Goal: Leave review/rating

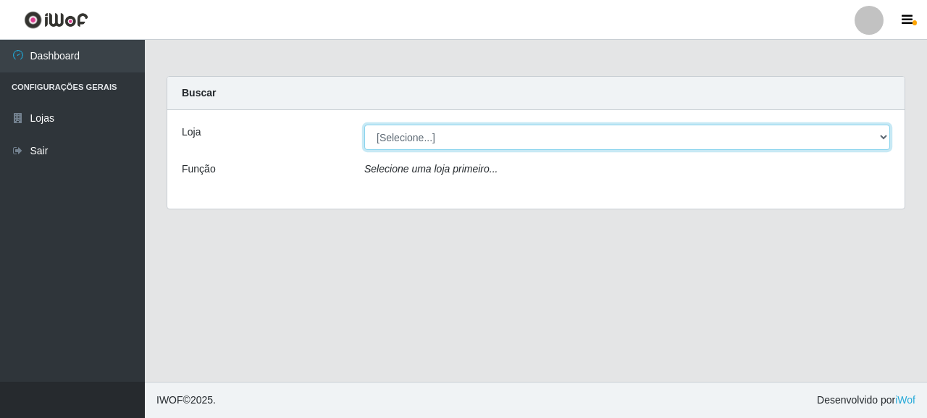
click at [416, 129] on select "[Selecione...] Supermercado Queiroz - [GEOGRAPHIC_DATA]" at bounding box center [627, 137] width 526 height 25
select select "496"
click at [364, 125] on select "[Selecione...] Supermercado Queiroz - [GEOGRAPHIC_DATA]" at bounding box center [627, 137] width 526 height 25
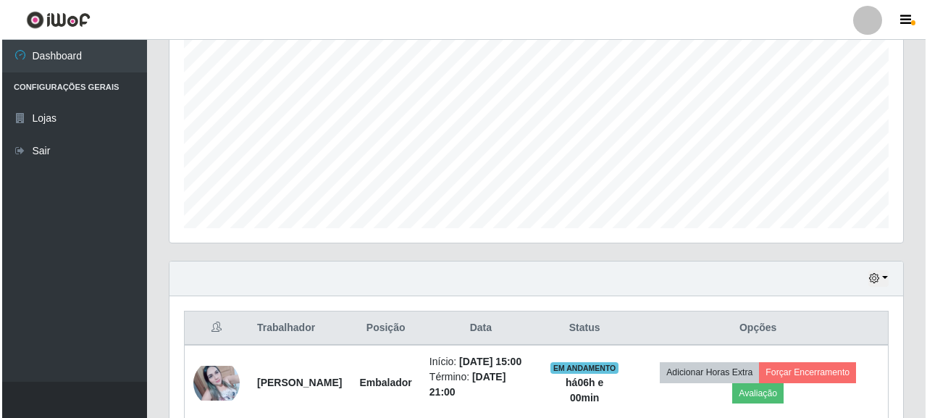
scroll to position [376, 0]
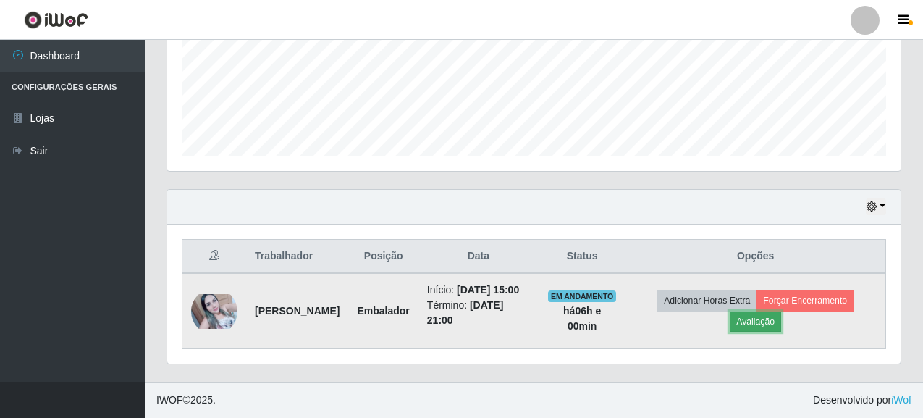
click at [767, 316] on button "Avaliação" at bounding box center [755, 321] width 51 height 20
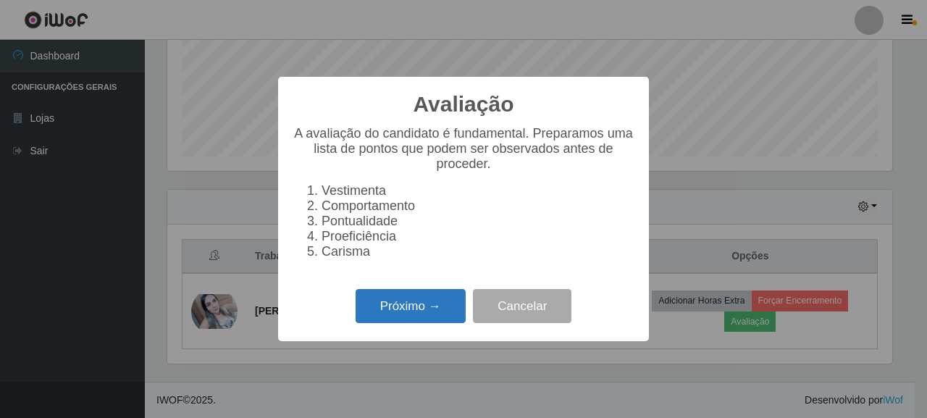
click at [437, 313] on button "Próximo →" at bounding box center [410, 306] width 110 height 34
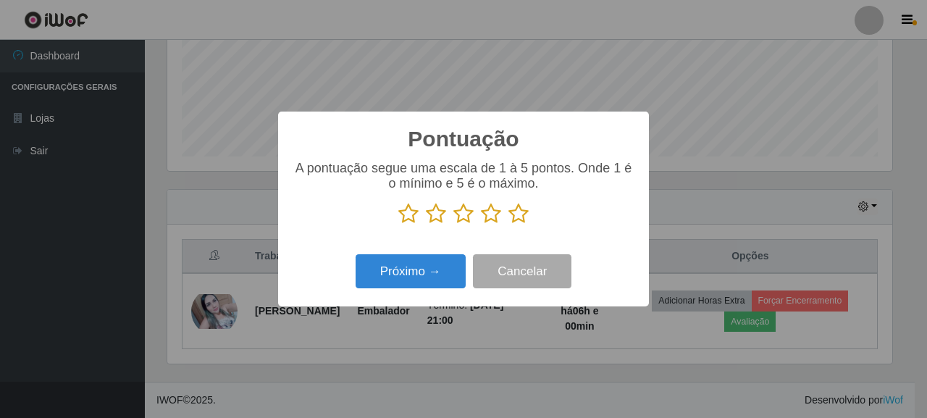
click at [523, 211] on icon at bounding box center [518, 214] width 20 height 22
click at [508, 224] on input "radio" at bounding box center [508, 224] width 0 height 0
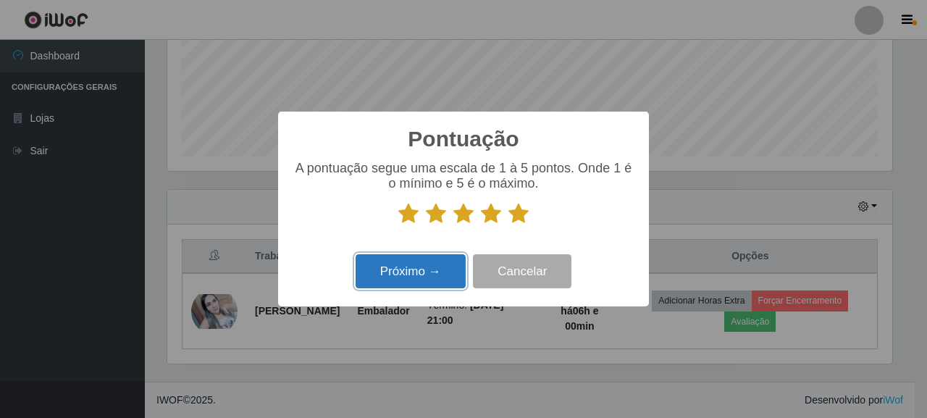
click at [440, 270] on button "Próximo →" at bounding box center [410, 271] width 110 height 34
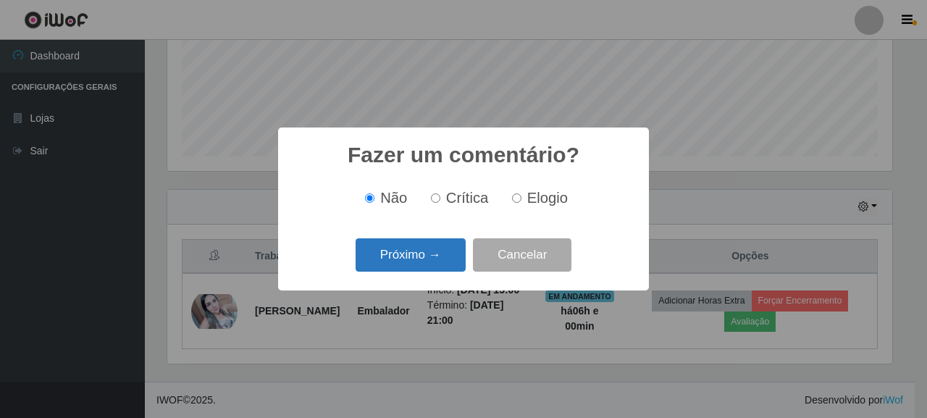
click at [421, 256] on button "Próximo →" at bounding box center [410, 255] width 110 height 34
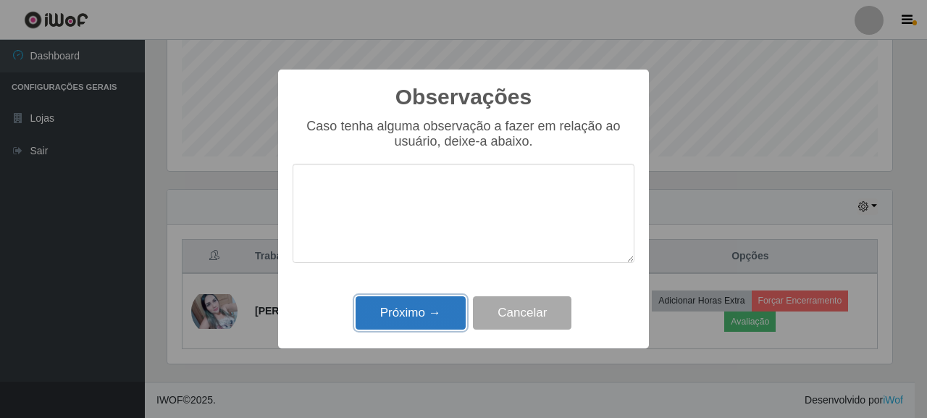
click at [376, 311] on button "Próximo →" at bounding box center [410, 313] width 110 height 34
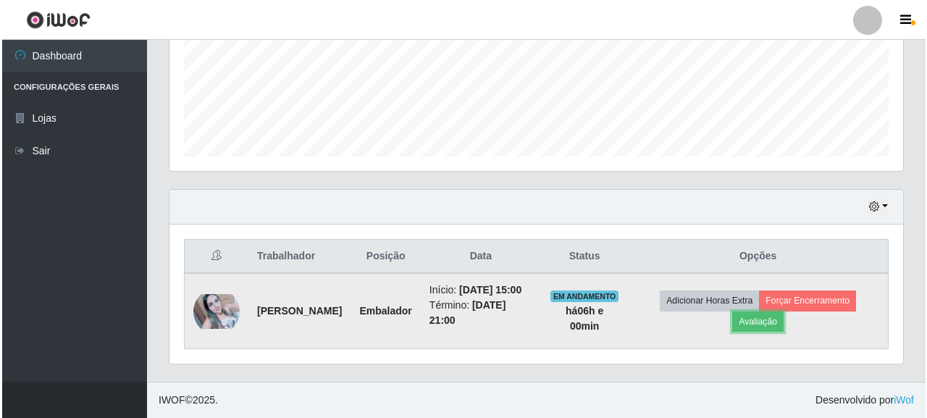
scroll to position [300, 733]
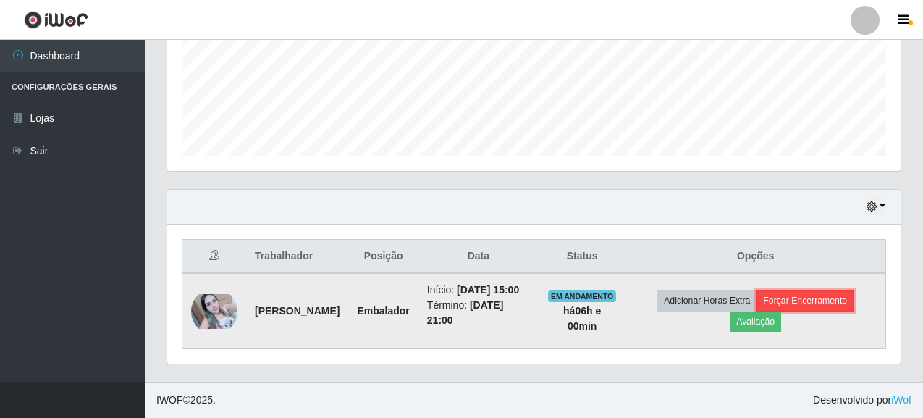
click at [820, 293] on button "Forçar Encerramento" at bounding box center [805, 300] width 97 height 20
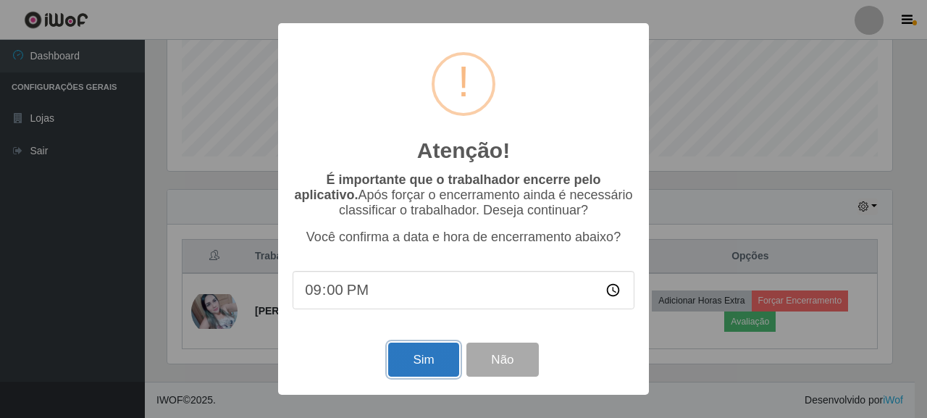
click at [434, 355] on button "Sim" at bounding box center [423, 359] width 70 height 34
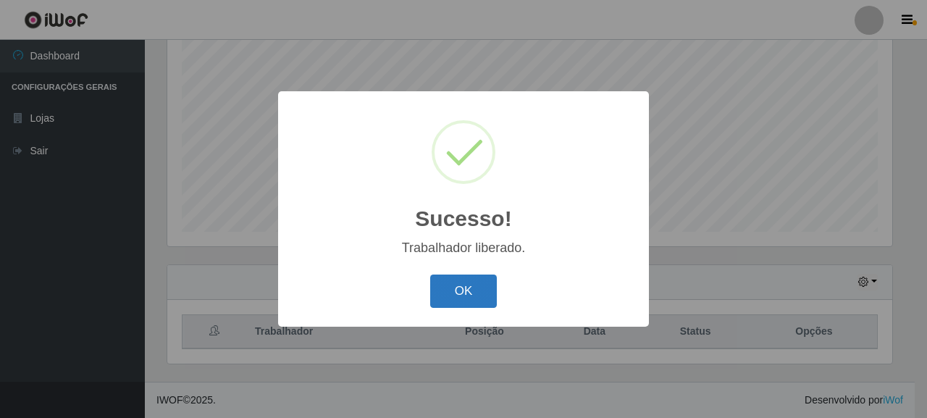
click at [458, 279] on button "OK" at bounding box center [463, 291] width 67 height 34
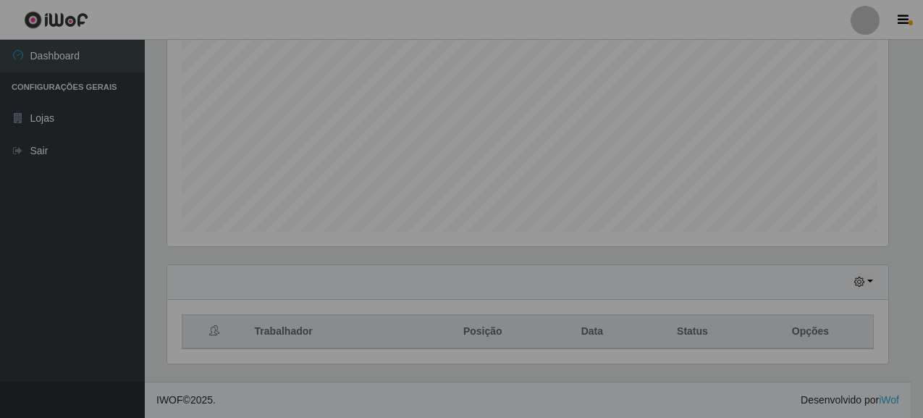
scroll to position [300, 733]
